Goal: Task Accomplishment & Management: Use online tool/utility

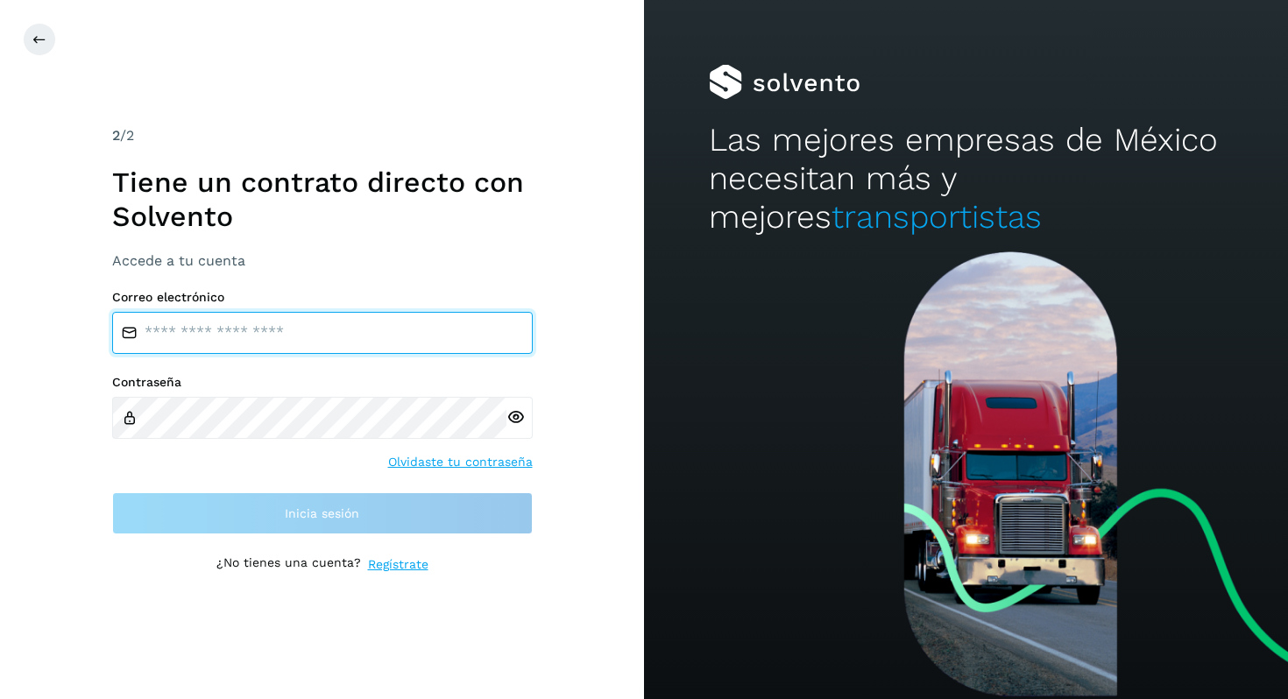
click at [252, 336] on input "email" at bounding box center [322, 333] width 421 height 42
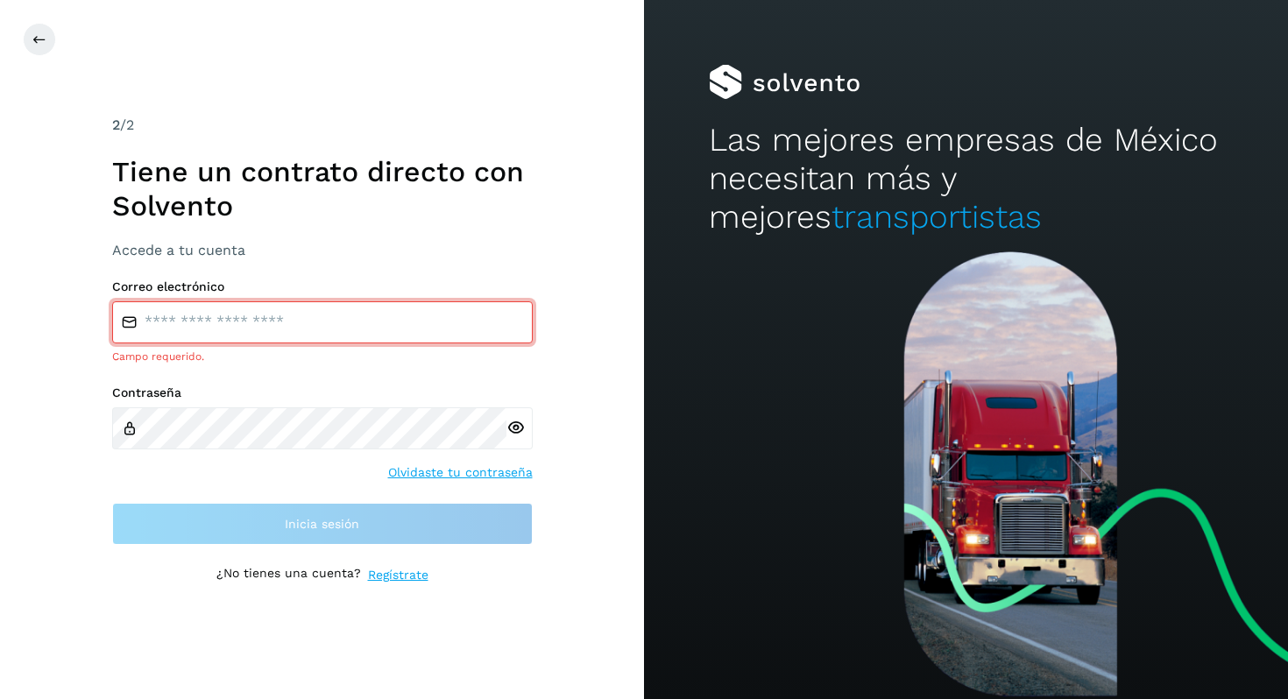
type input "**********"
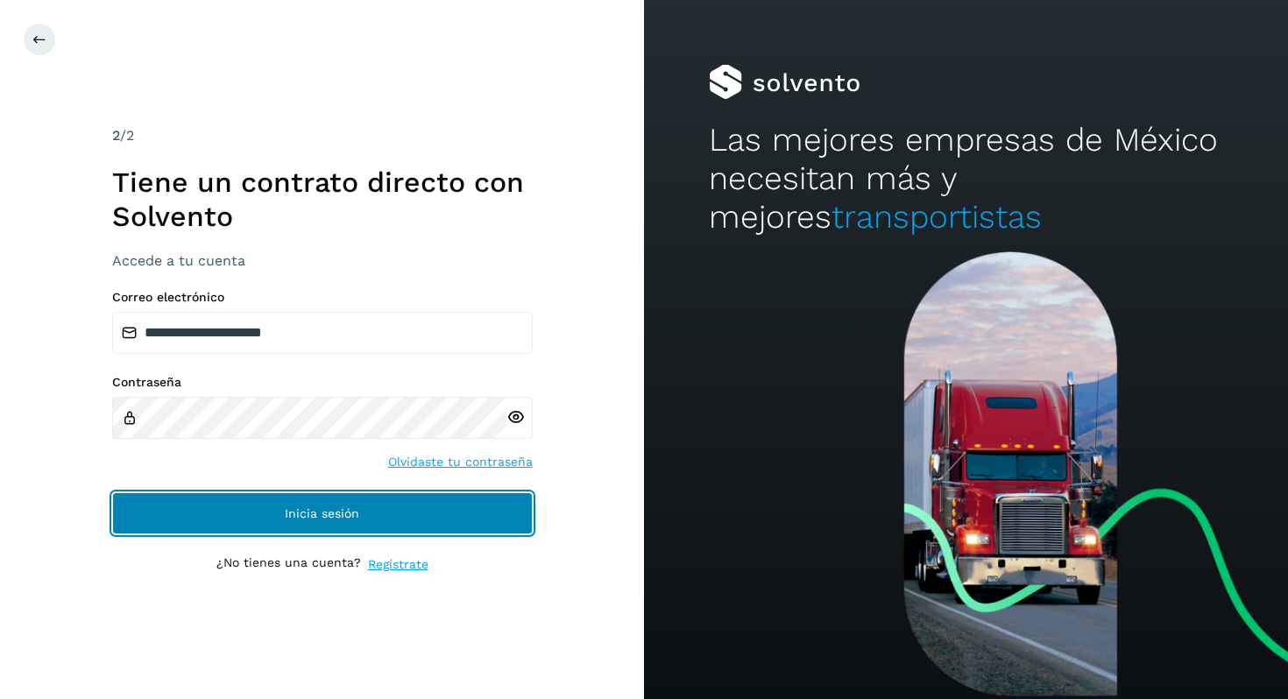
click at [302, 514] on span "Inicia sesión" at bounding box center [322, 513] width 74 height 12
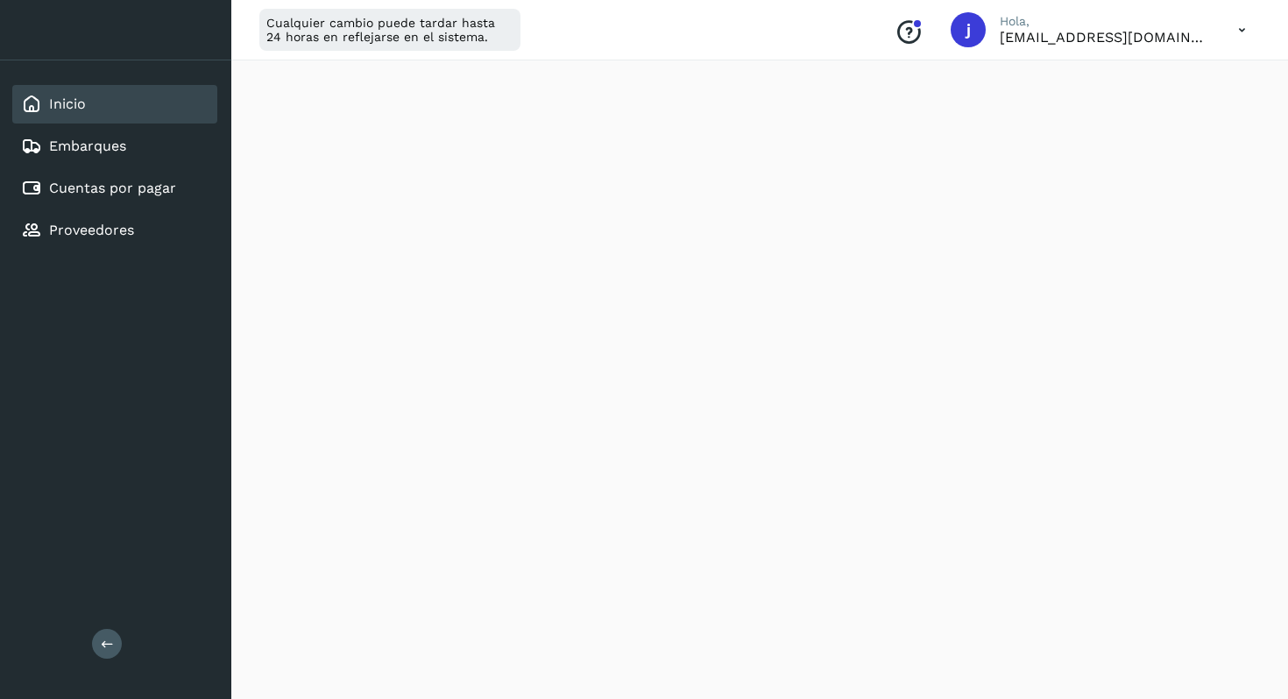
scroll to position [316, 0]
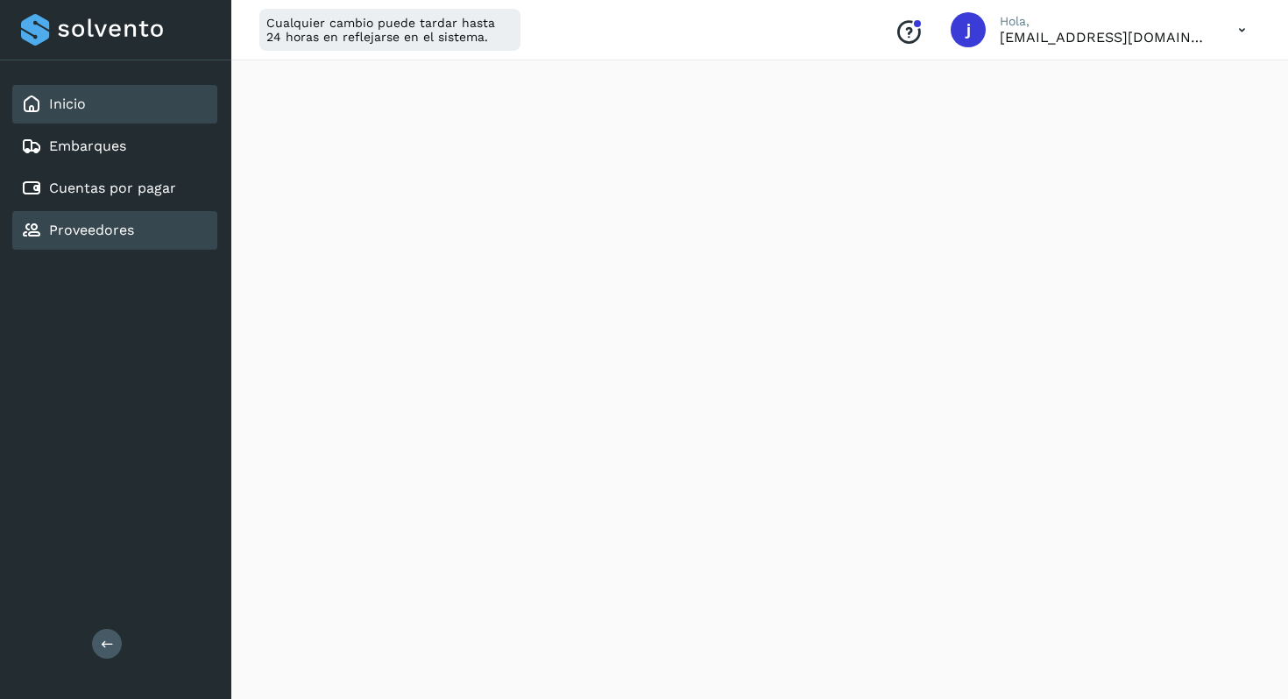
click at [93, 226] on link "Proveedores" at bounding box center [91, 230] width 85 height 17
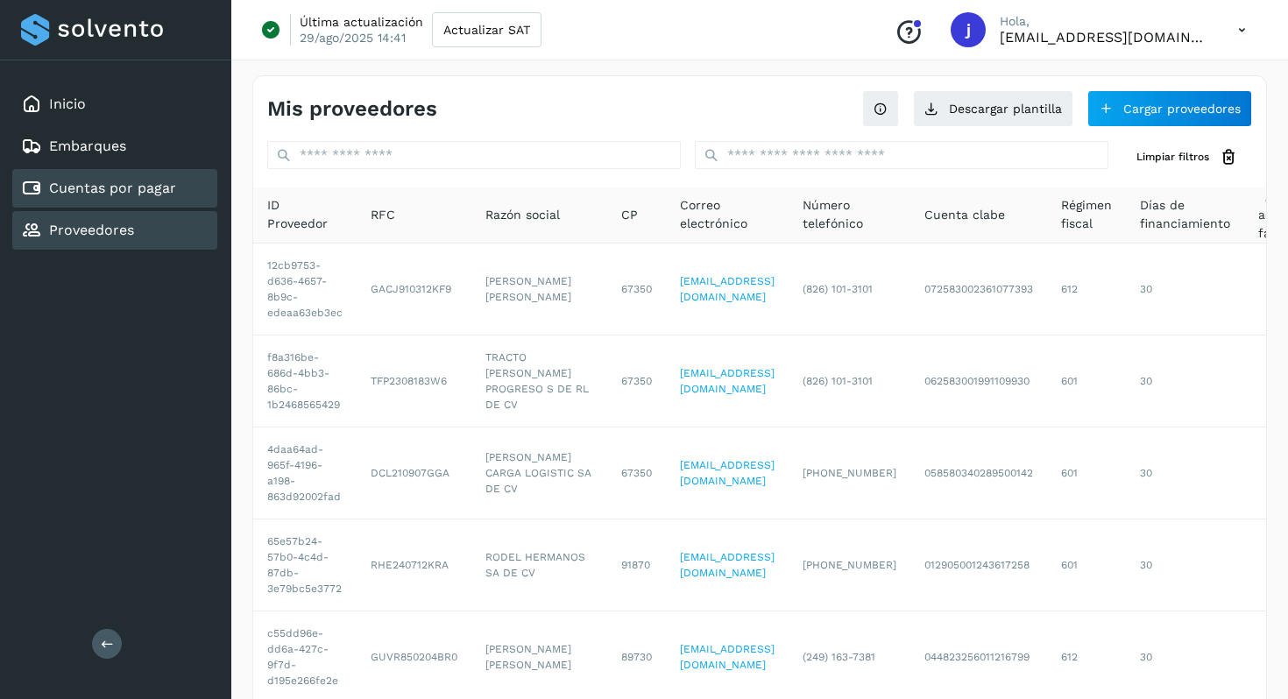
click at [119, 195] on link "Cuentas por pagar" at bounding box center [112, 188] width 127 height 17
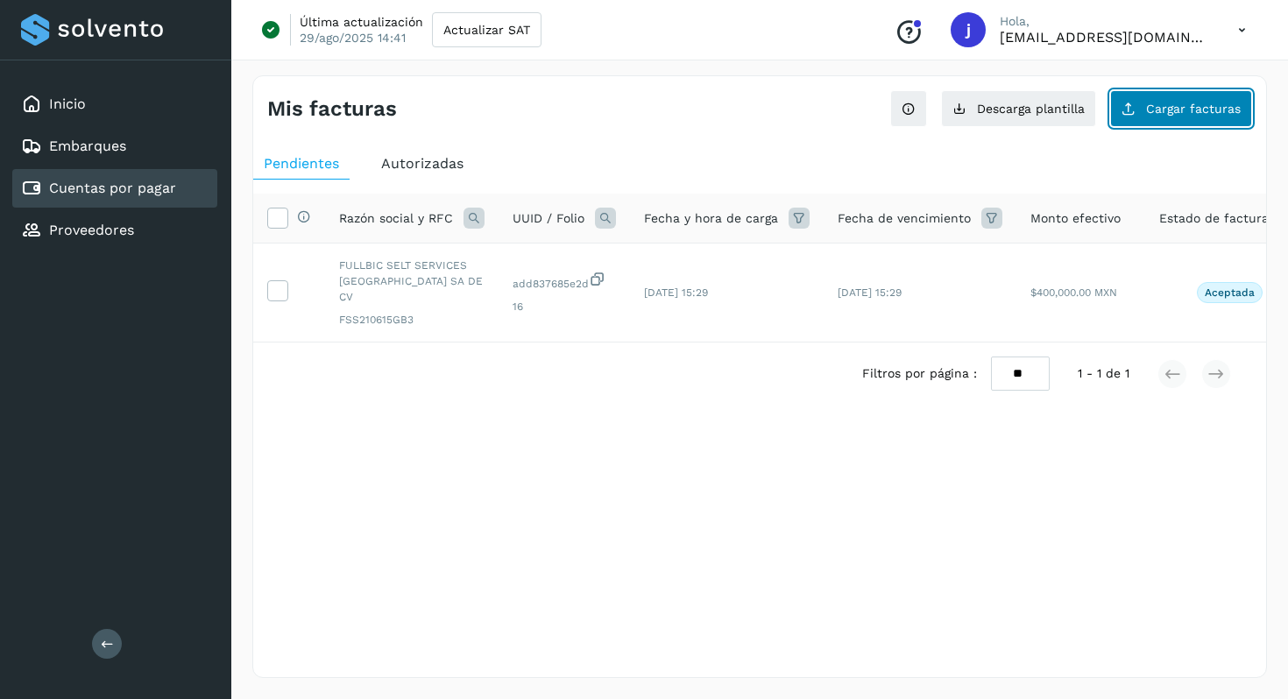
click at [1175, 110] on span "Cargar facturas" at bounding box center [1193, 109] width 95 height 12
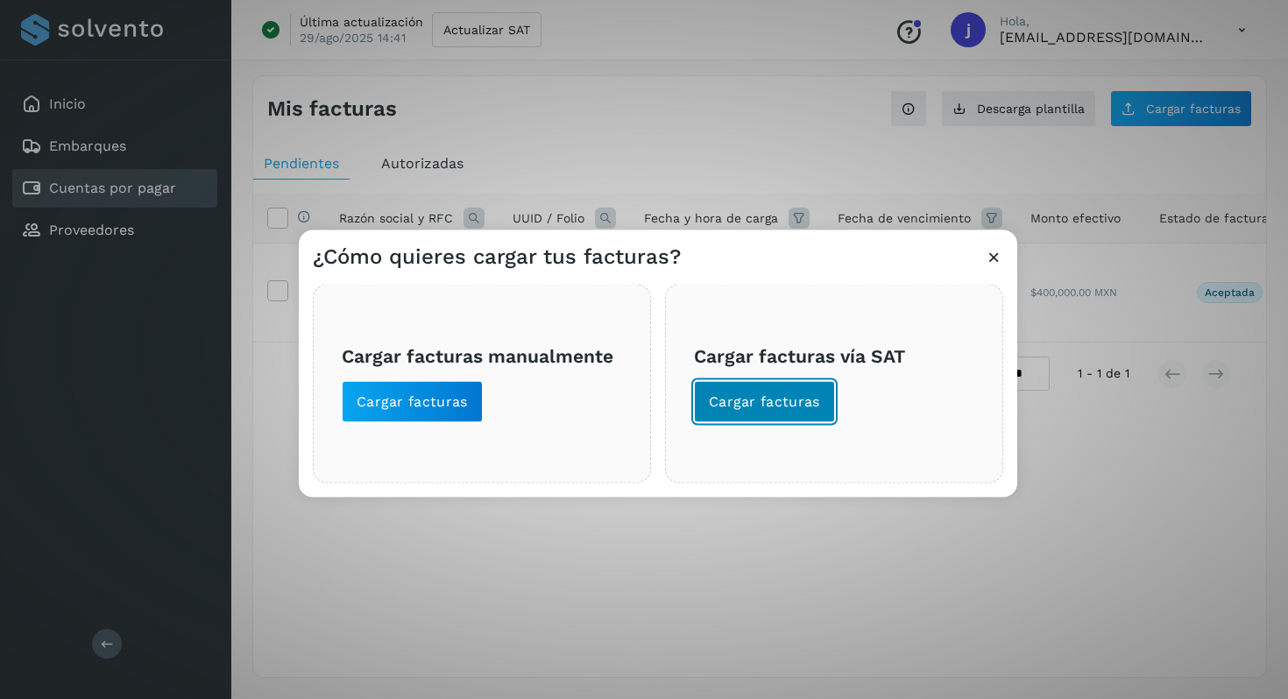
click at [761, 386] on button "Cargar facturas" at bounding box center [764, 402] width 141 height 42
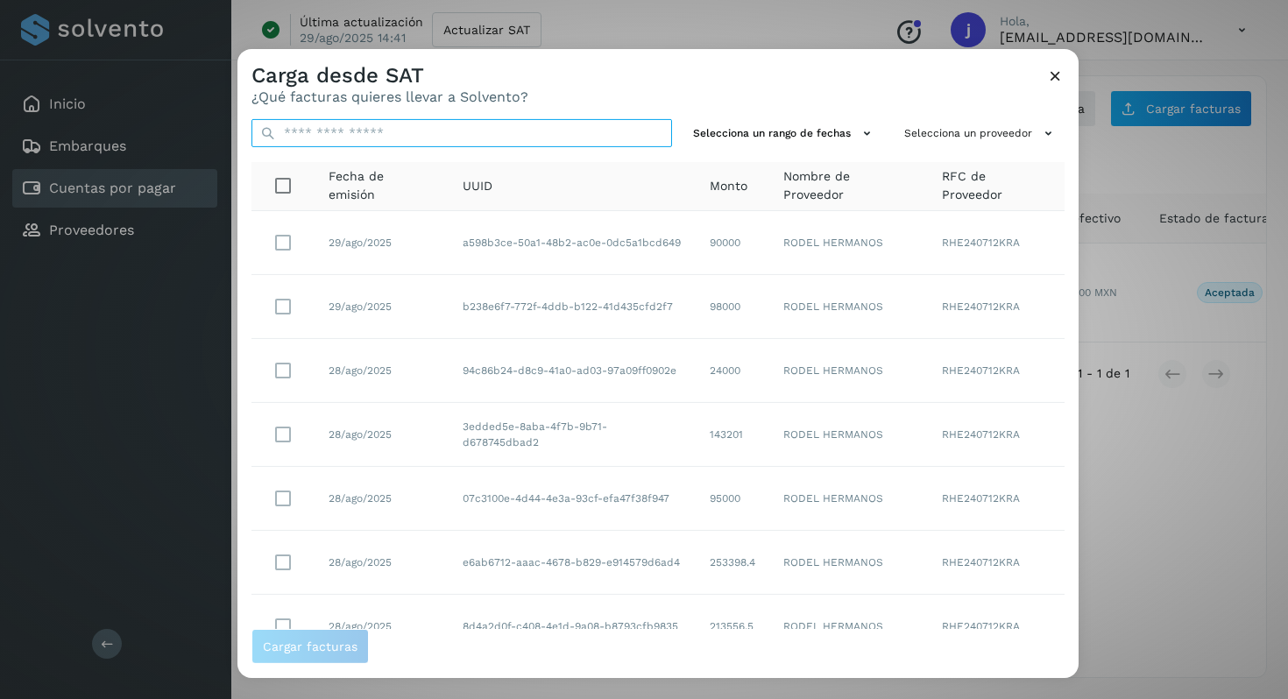
click at [472, 131] on input "text" at bounding box center [462, 133] width 421 height 28
type input "*****"
click at [766, 254] on td "90000" at bounding box center [733, 243] width 74 height 64
click at [1057, 74] on icon at bounding box center [1055, 76] width 18 height 18
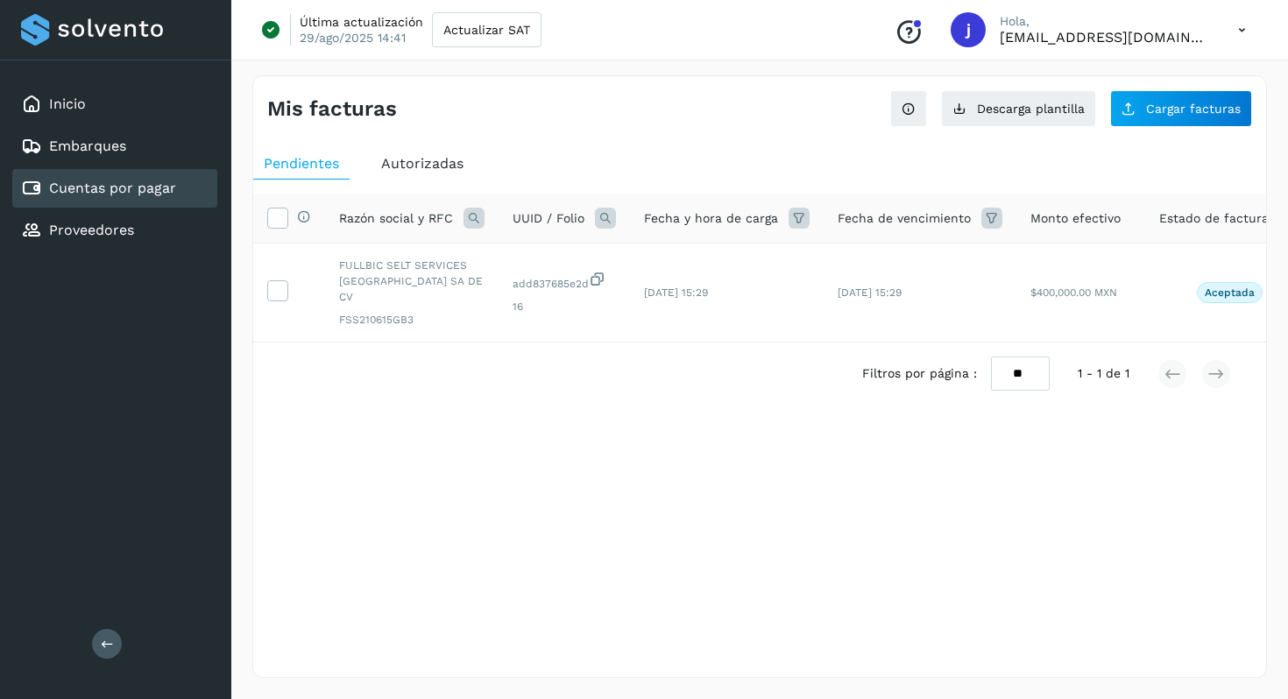
click at [650, 144] on div "Pendientes Autorizadas Selecciona todas las facturas disponibles para autorizac…" at bounding box center [759, 305] width 1013 height 329
click at [79, 113] on div "Inicio" at bounding box center [53, 104] width 65 height 21
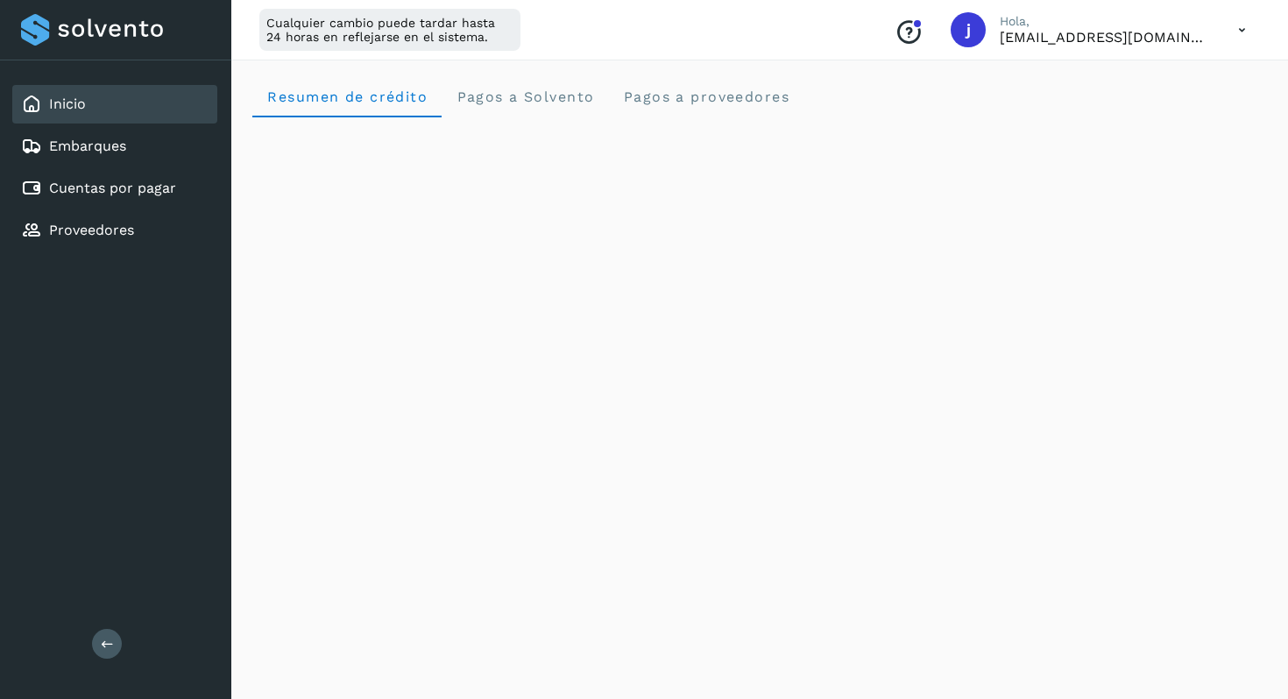
click at [1246, 32] on icon at bounding box center [1242, 30] width 36 height 36
click at [1132, 115] on div "Cerrar sesión" at bounding box center [1155, 112] width 209 height 33
